Goal: Register for event/course

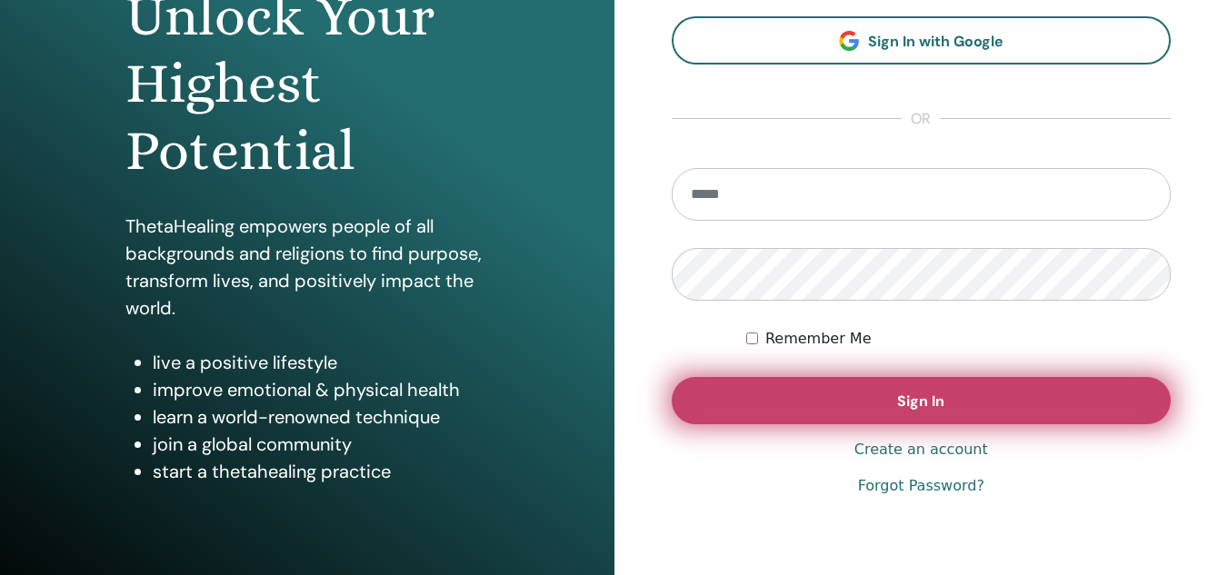
scroll to position [273, 0]
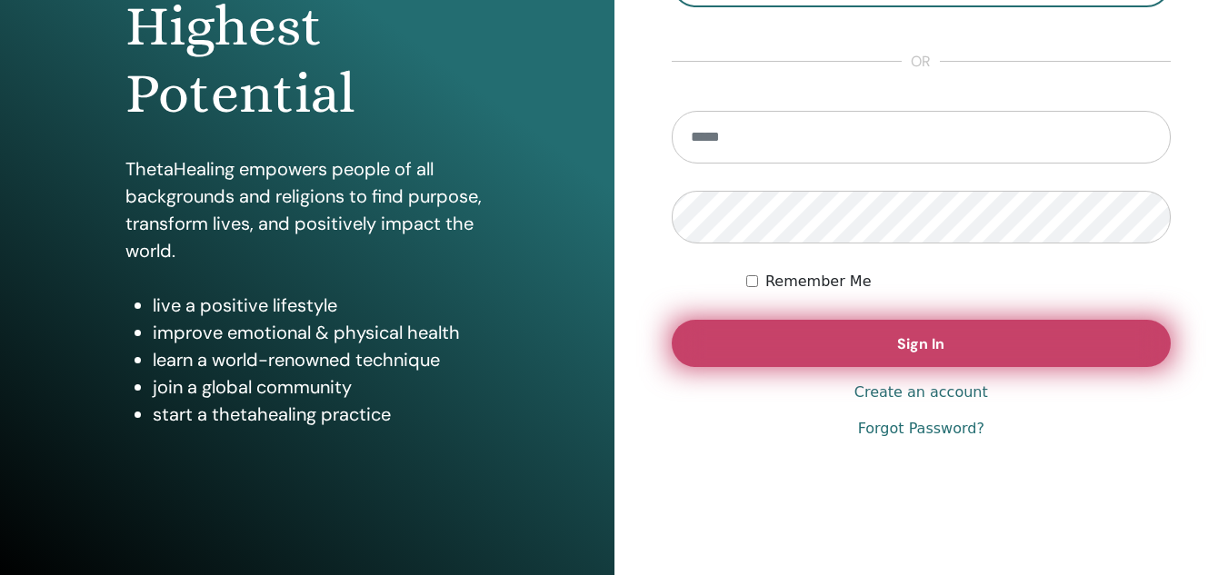
type input "**********"
click at [963, 351] on button "Sign In" at bounding box center [921, 343] width 500 height 47
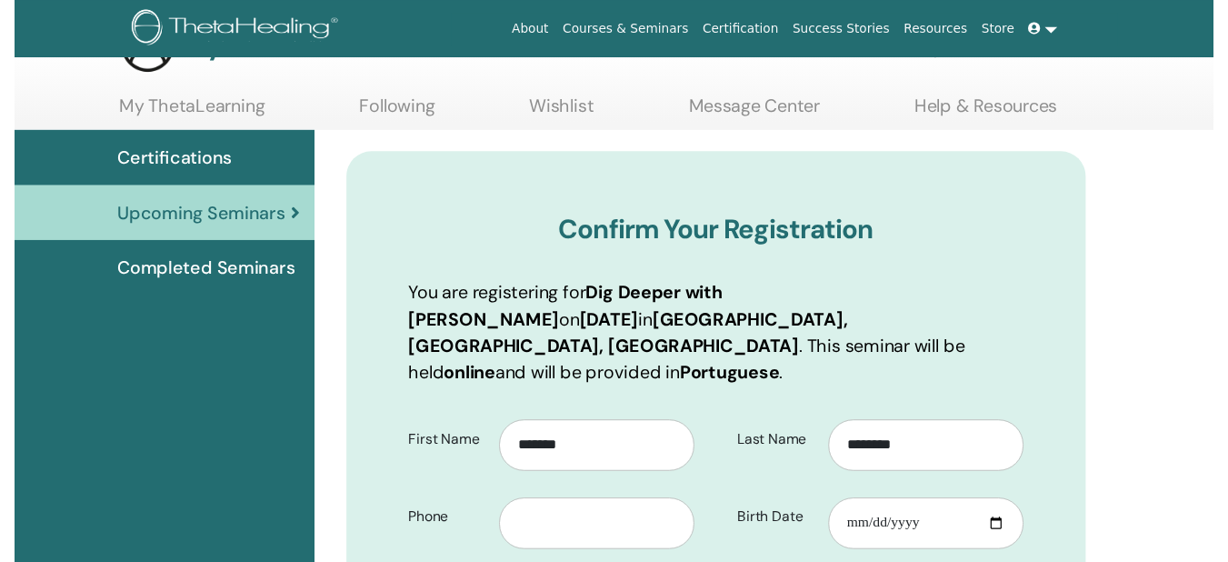
scroll to position [225, 0]
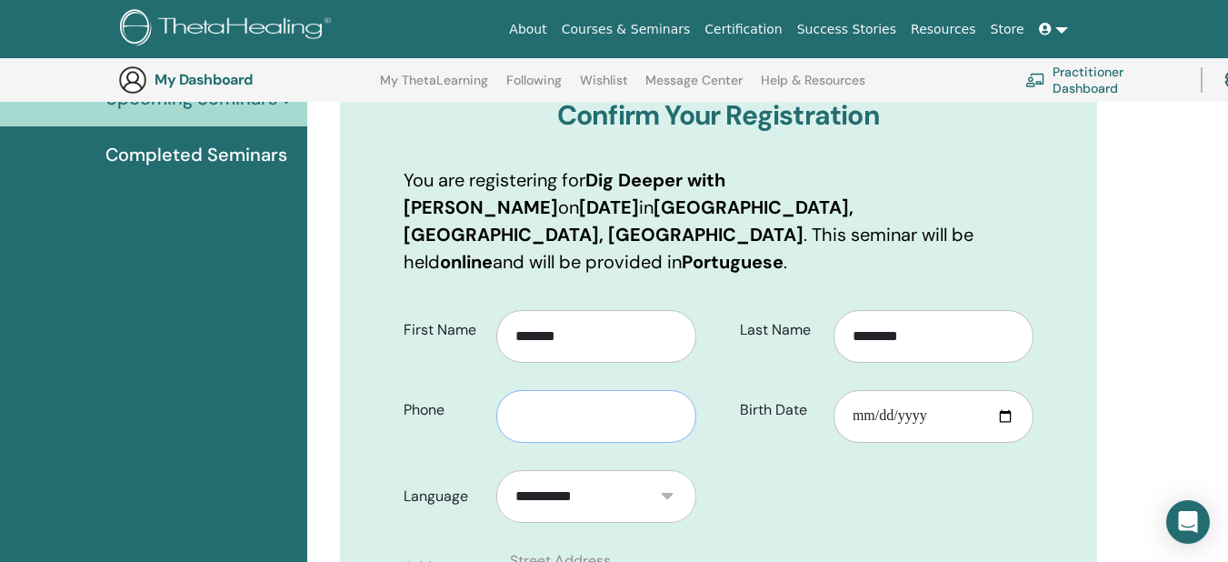
click at [652, 393] on input "text" at bounding box center [596, 416] width 200 height 53
type input "**********"
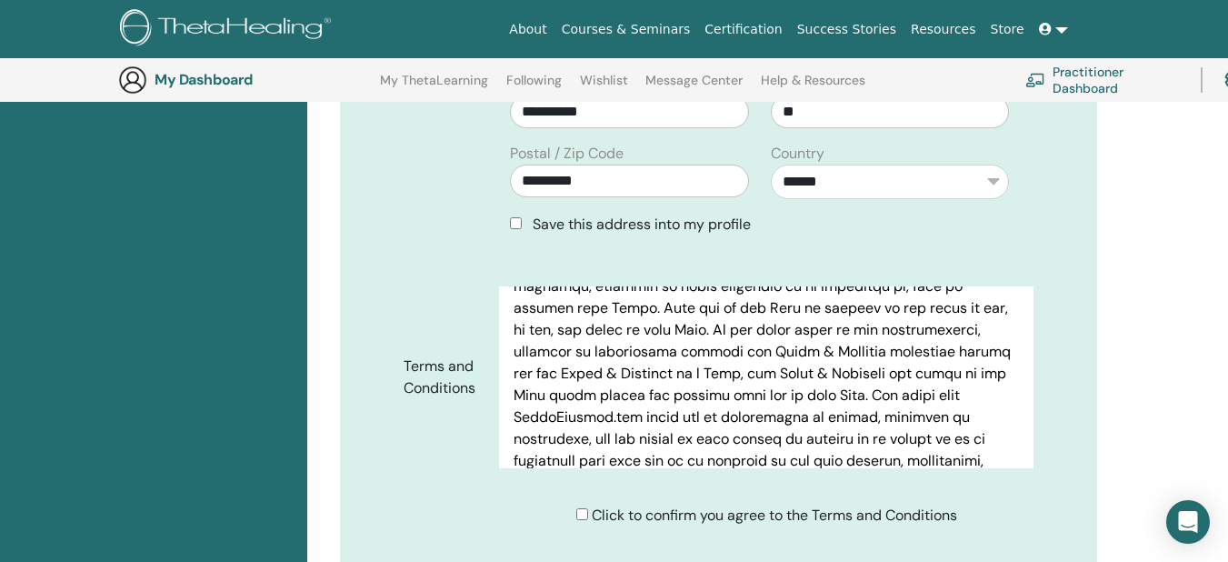
scroll to position [636, 0]
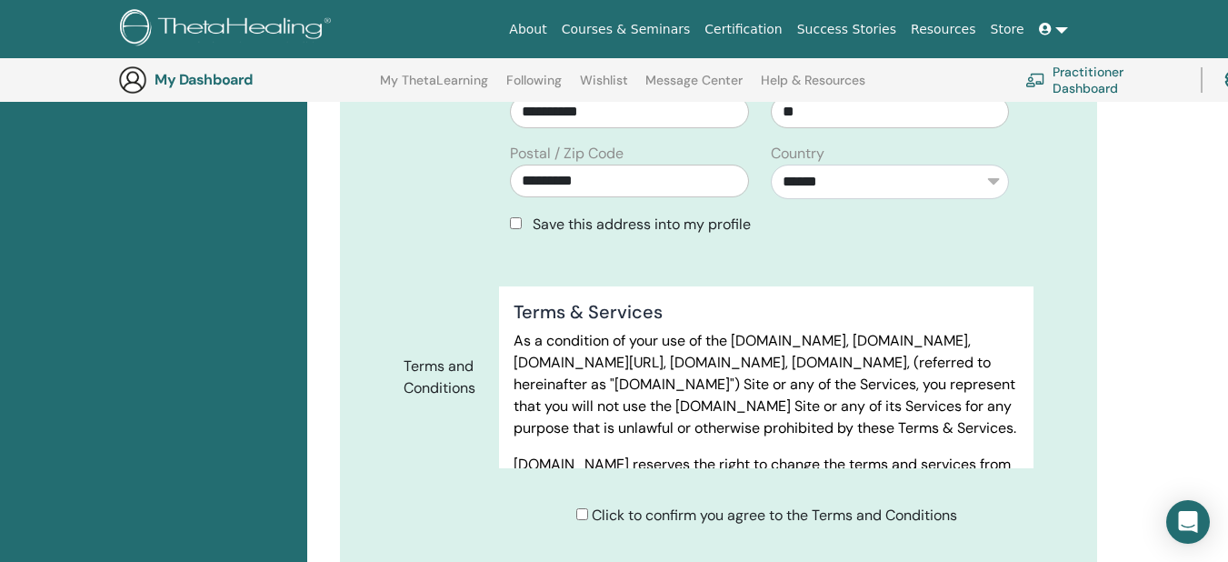
click at [578, 504] on div "Click to confirm you agree to the Terms and Conditions" at bounding box center [766, 515] width 381 height 22
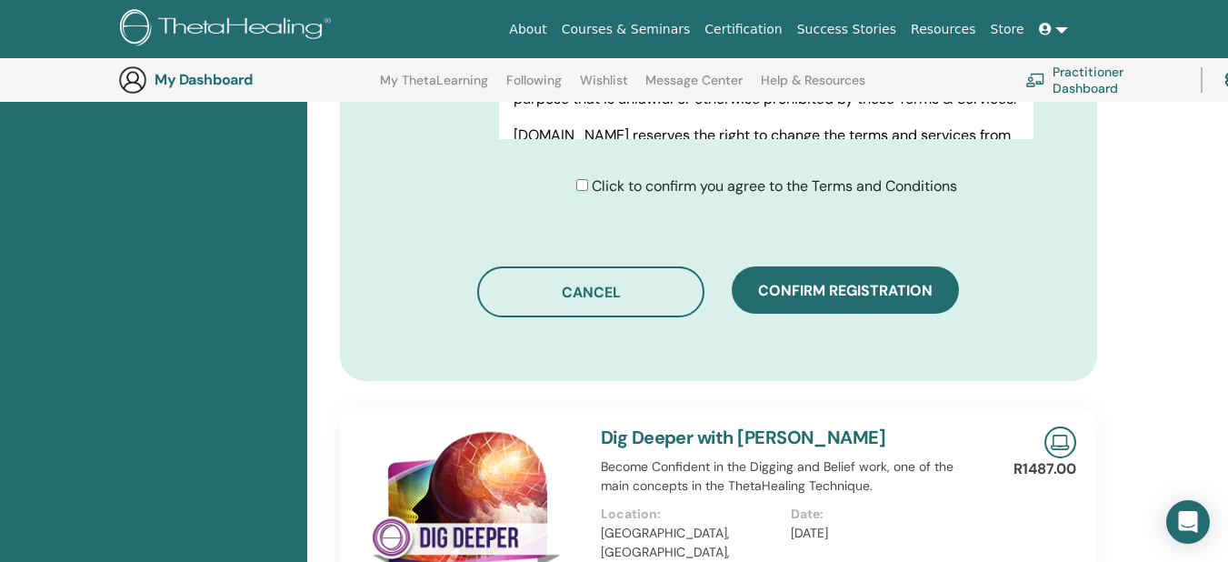
scroll to position [1043, 0]
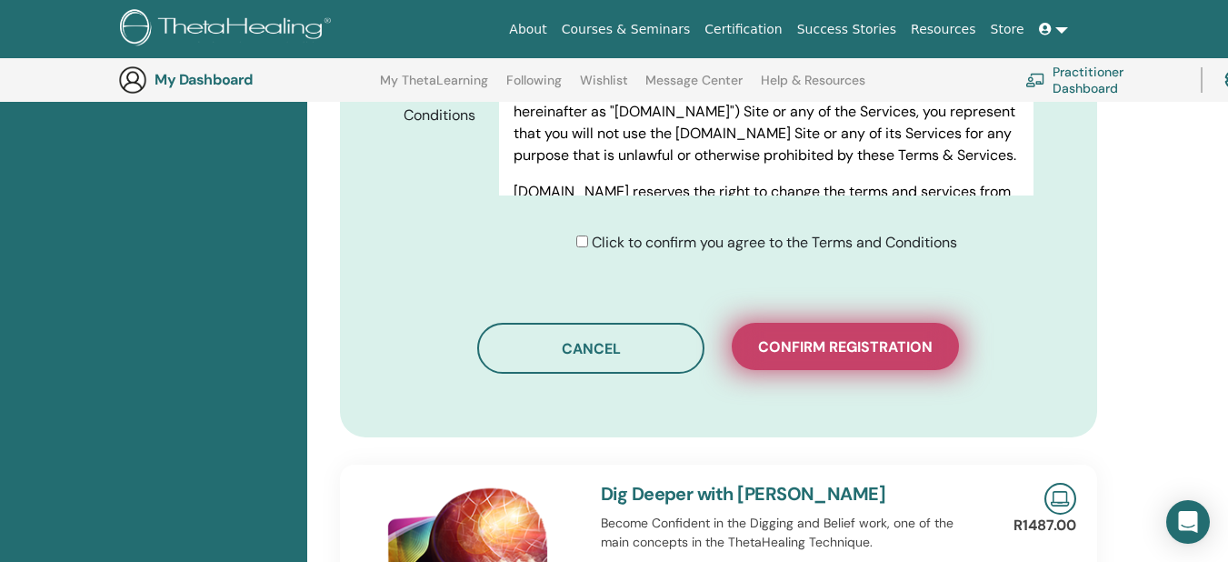
click at [804, 337] on span "Confirm registration" at bounding box center [845, 346] width 174 height 19
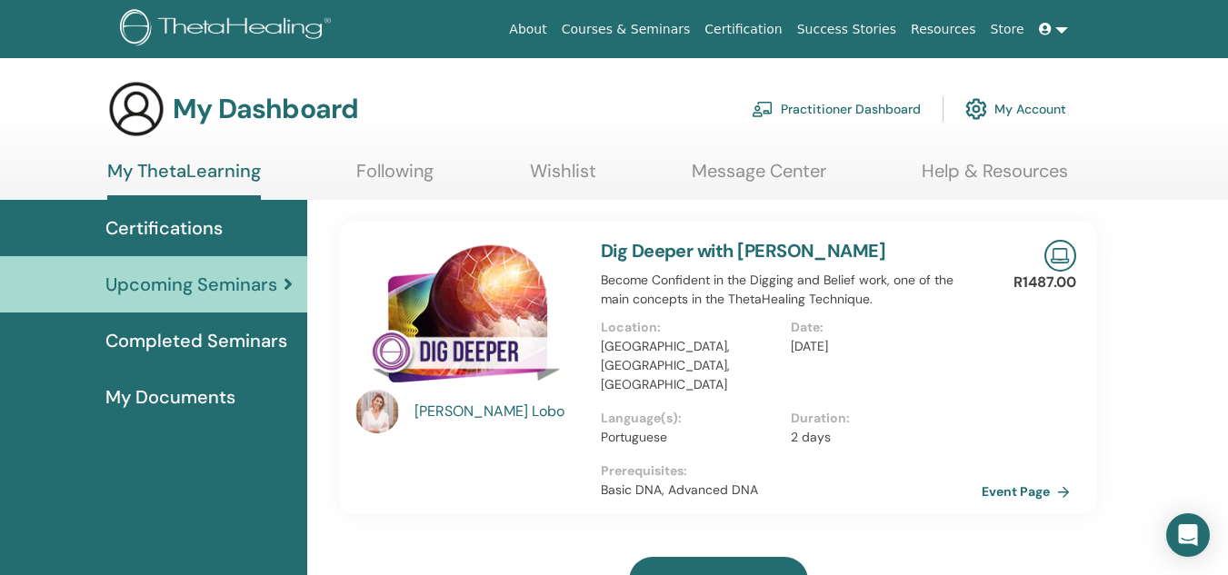
click at [176, 224] on span "Certifications" at bounding box center [163, 227] width 117 height 27
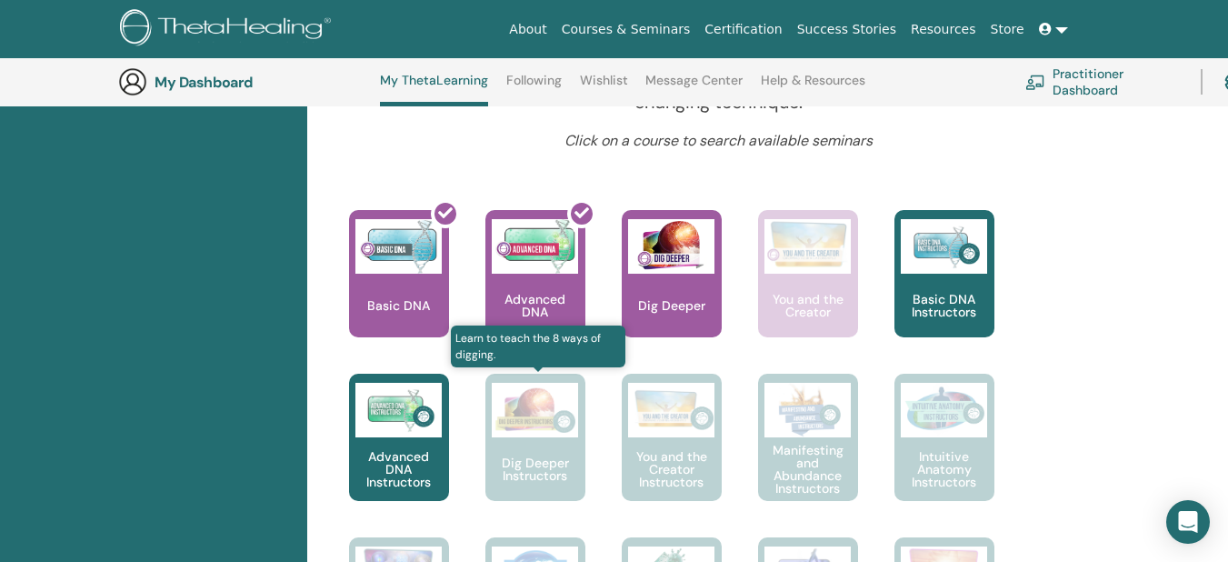
scroll to position [684, 0]
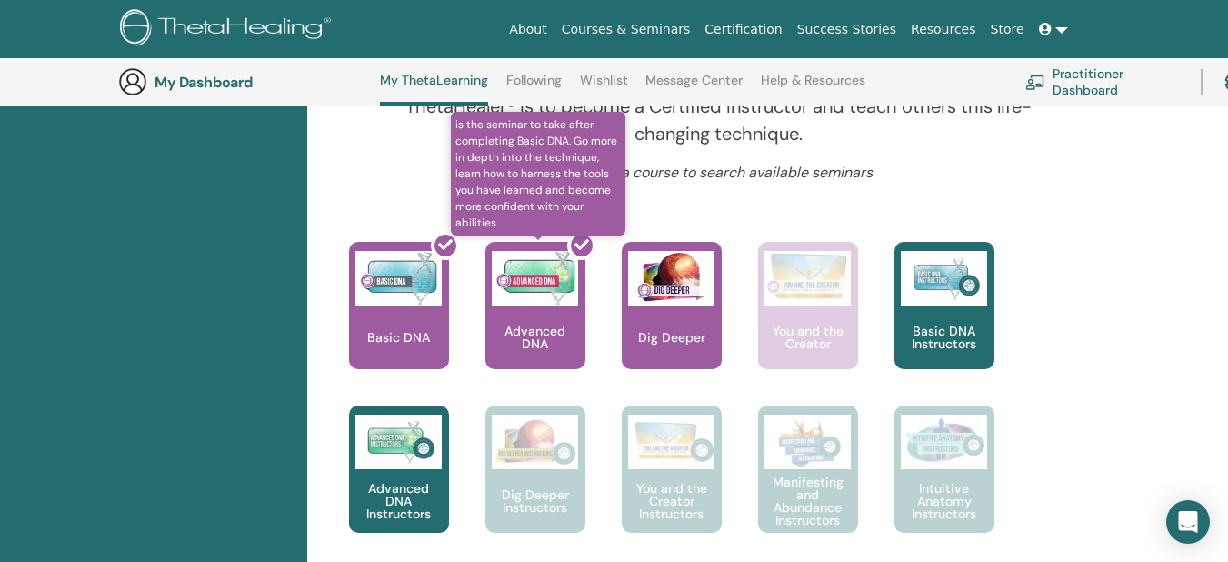
click at [550, 309] on div at bounding box center [546, 313] width 100 height 164
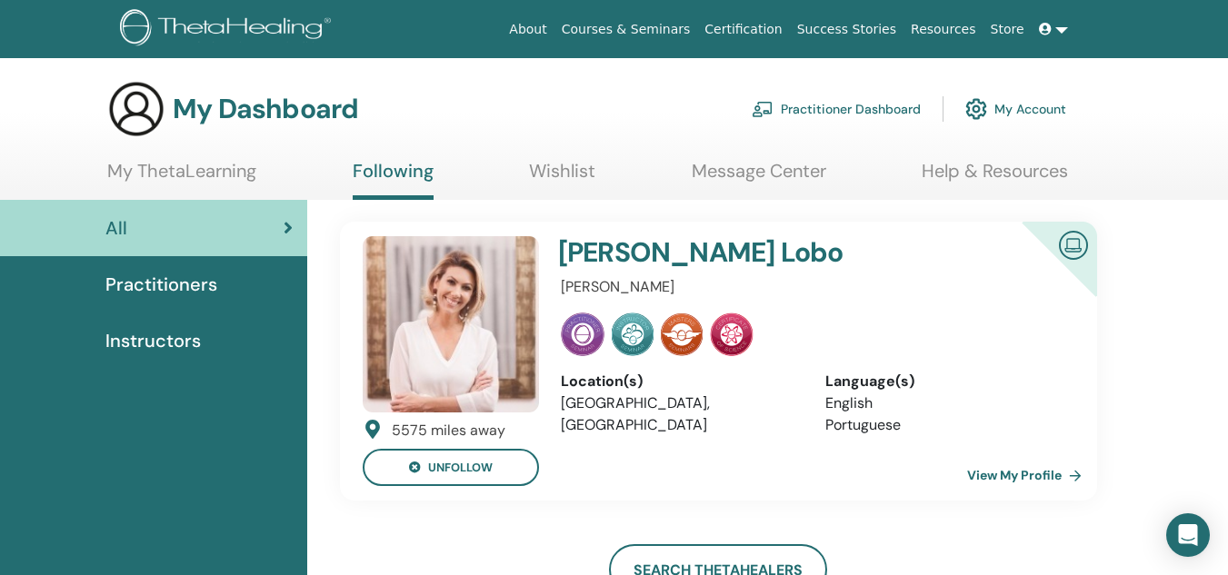
click at [1040, 477] on link "View My Profile" at bounding box center [1028, 475] width 122 height 36
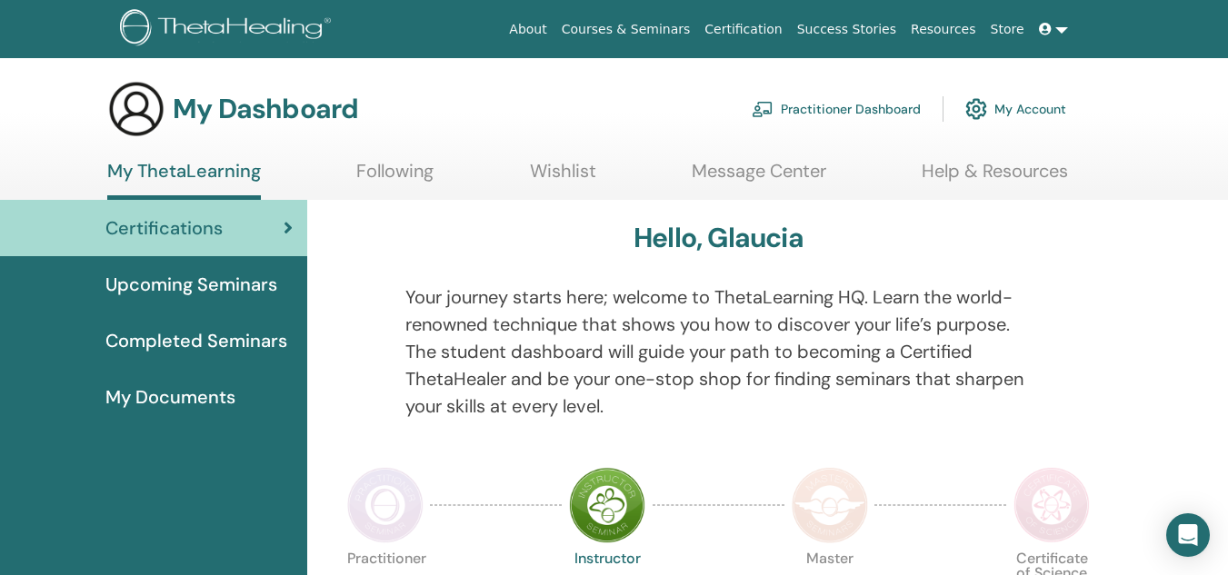
click at [224, 344] on span "Completed Seminars" at bounding box center [196, 340] width 182 height 27
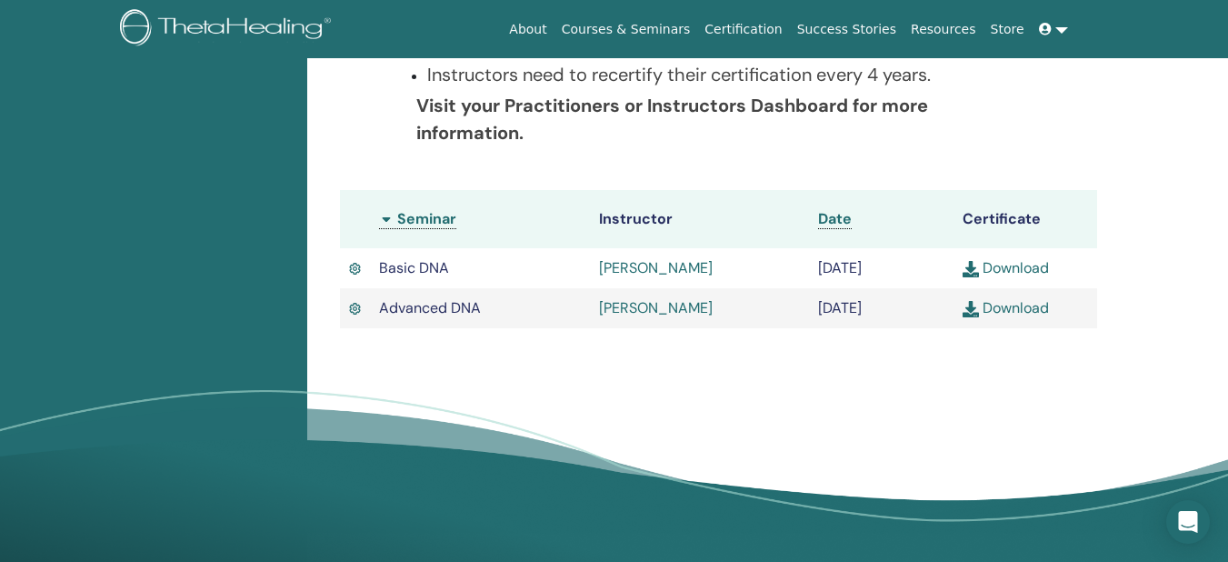
scroll to position [502, 0]
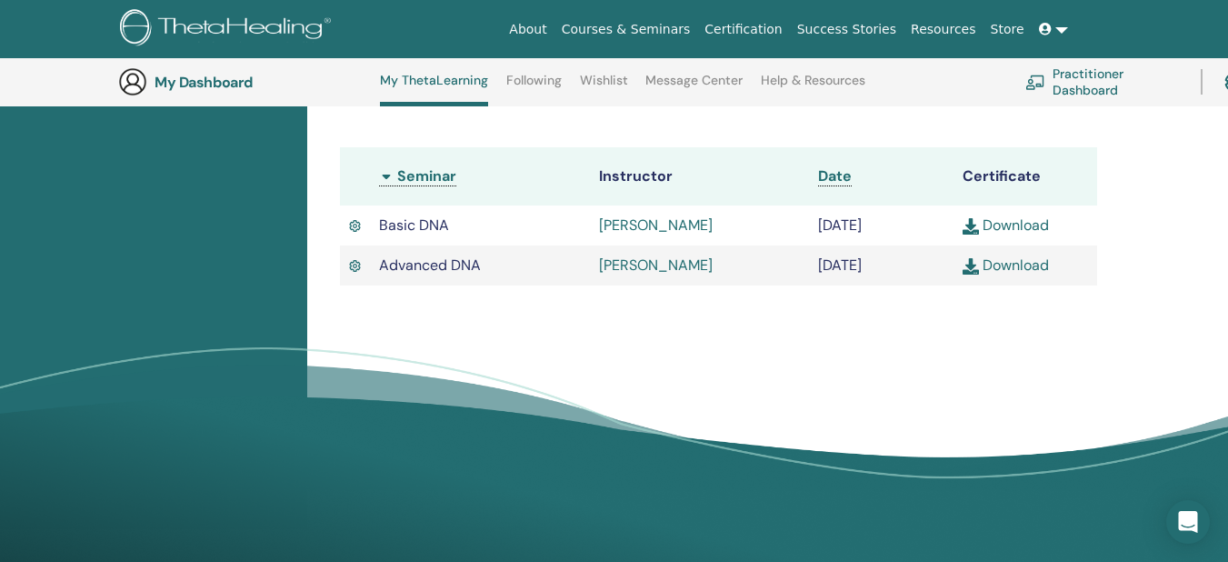
click at [1028, 263] on link "Download" at bounding box center [1005, 264] width 86 height 19
